Goal: Find specific page/section: Find specific page/section

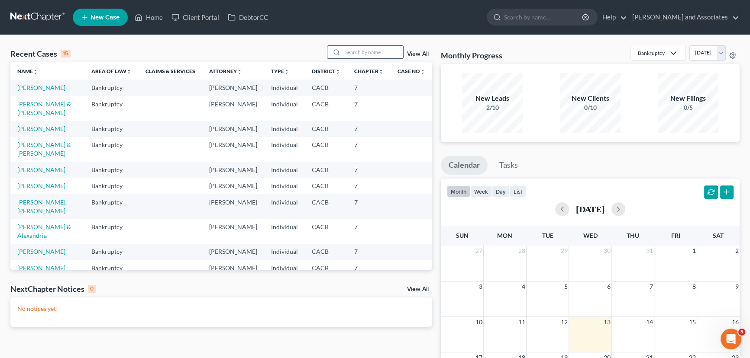
click at [361, 52] on input "search" at bounding box center [372, 52] width 61 height 13
click at [30, 86] on link "[PERSON_NAME]" at bounding box center [41, 87] width 48 height 7
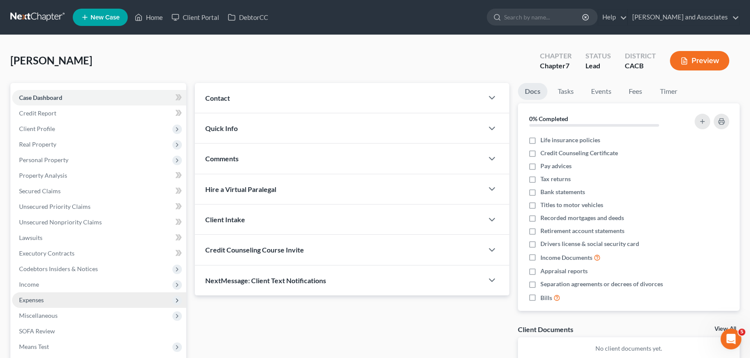
click at [55, 293] on span "Expenses" at bounding box center [99, 301] width 174 height 16
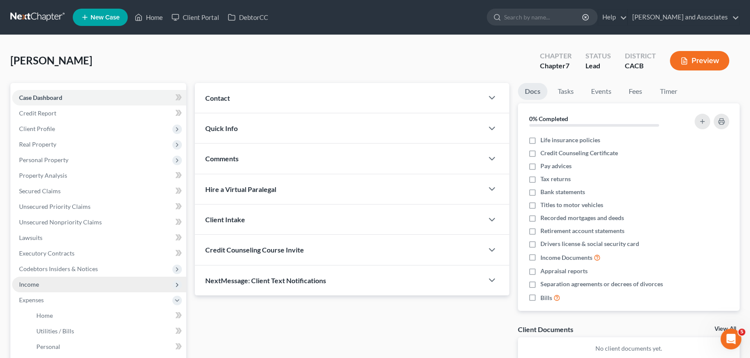
drag, startPoint x: 63, startPoint y: 286, endPoint x: 67, endPoint y: 284, distance: 4.5
click at [63, 286] on span "Income" at bounding box center [99, 285] width 174 height 16
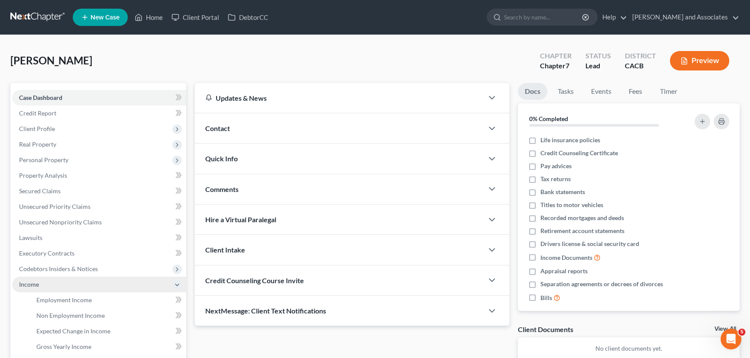
click at [117, 290] on span "Income" at bounding box center [99, 285] width 174 height 16
drag, startPoint x: 129, startPoint y: 285, endPoint x: 126, endPoint y: 290, distance: 6.0
click at [129, 285] on span "Income" at bounding box center [99, 285] width 174 height 16
click at [123, 293] on link "Employment Income" at bounding box center [107, 301] width 157 height 16
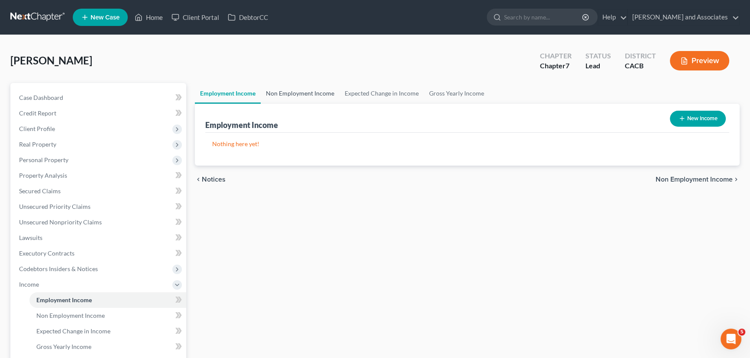
click at [303, 96] on link "Non Employment Income" at bounding box center [300, 93] width 79 height 21
